Goal: Navigation & Orientation: Find specific page/section

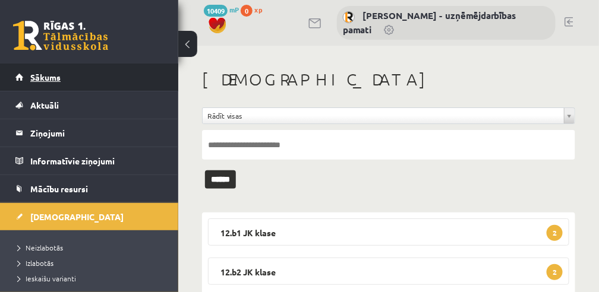
click at [38, 77] on span "Sākums" at bounding box center [45, 77] width 30 height 11
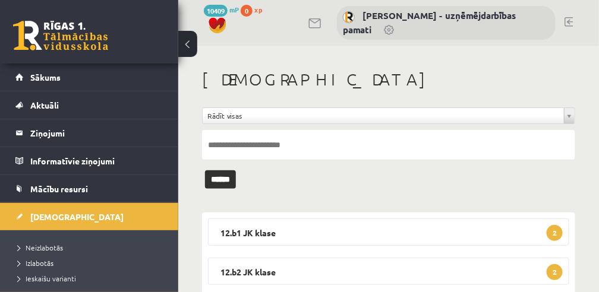
click at [37, 77] on span "Sākums" at bounding box center [45, 77] width 30 height 11
